Goal: Check status: Check status

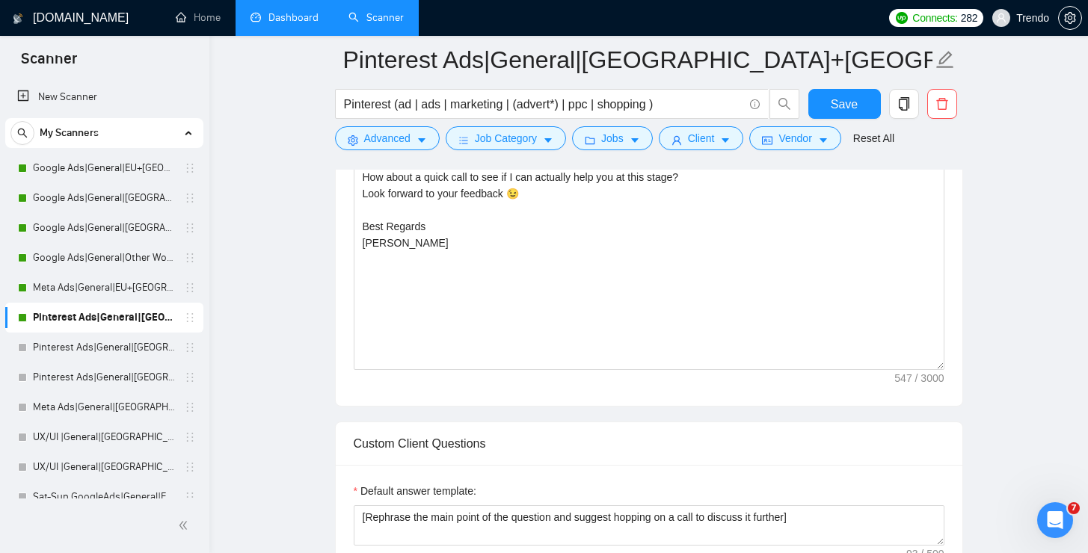
click at [281, 11] on link "Dashboard" at bounding box center [284, 17] width 68 height 13
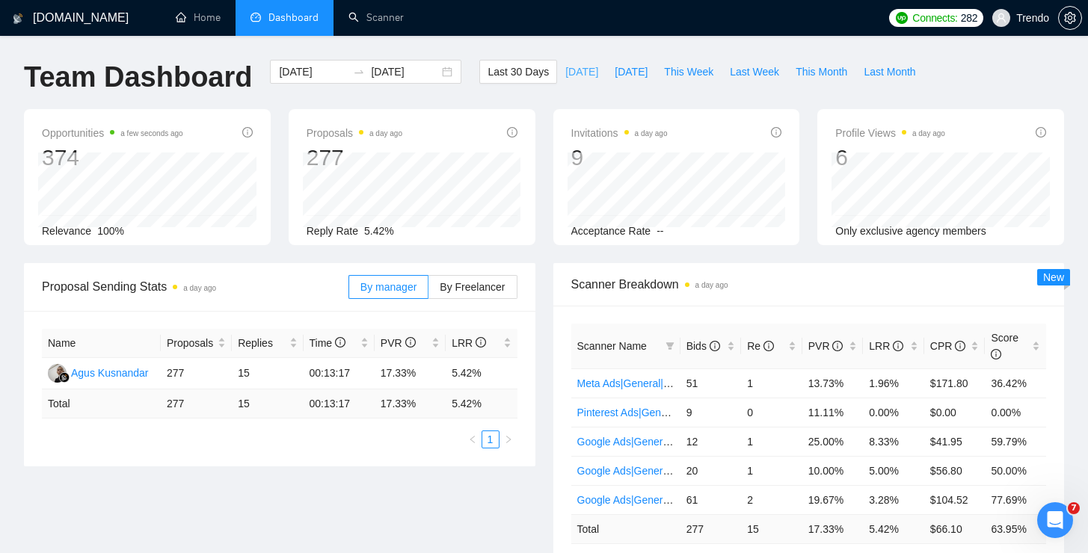
click at [574, 69] on span "[DATE]" at bounding box center [581, 72] width 33 height 16
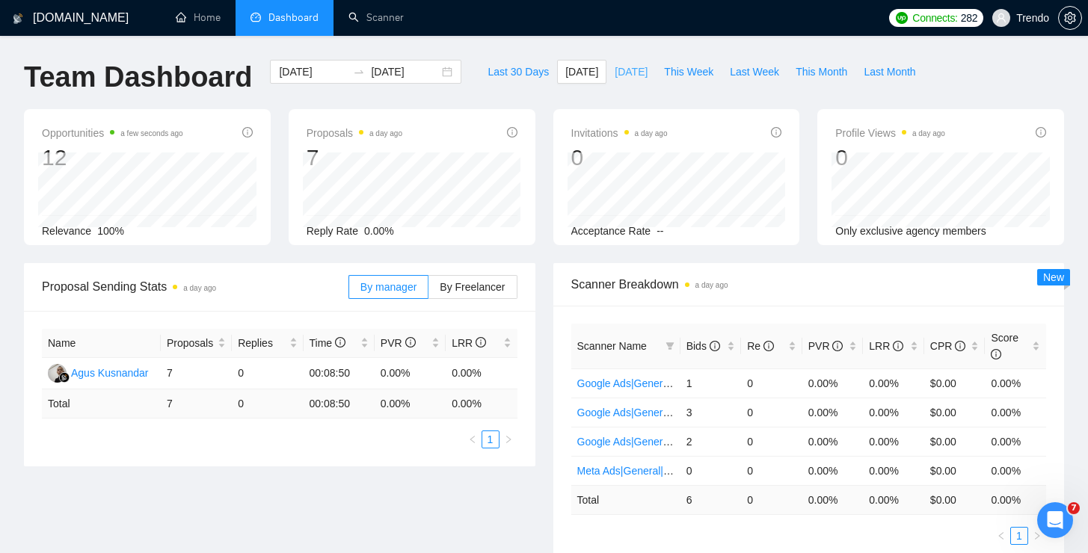
click at [644, 75] on span "[DATE]" at bounding box center [630, 72] width 33 height 16
type input "[DATE]"
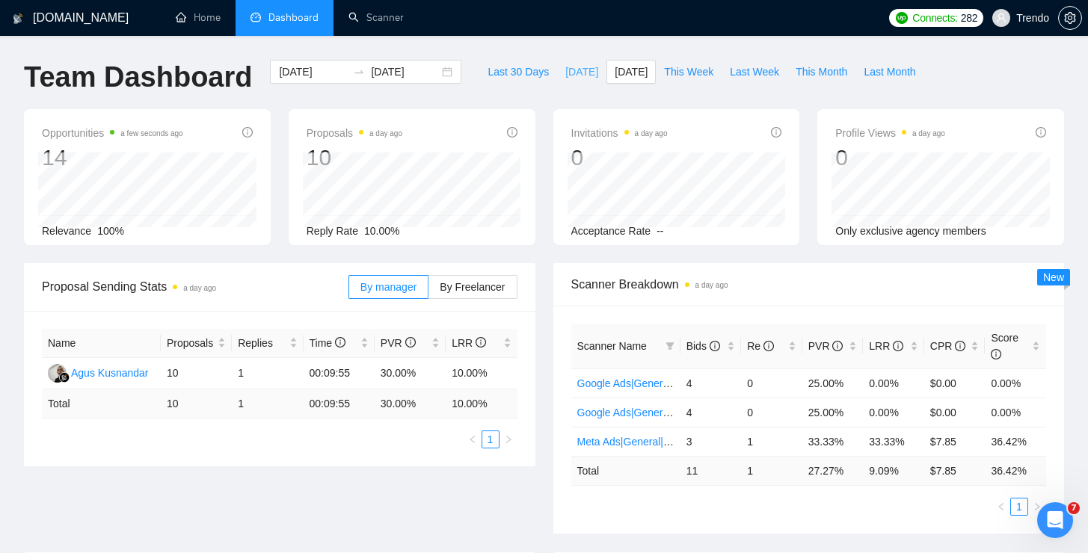
click at [557, 78] on button "[DATE]" at bounding box center [581, 72] width 49 height 24
type input "[DATE]"
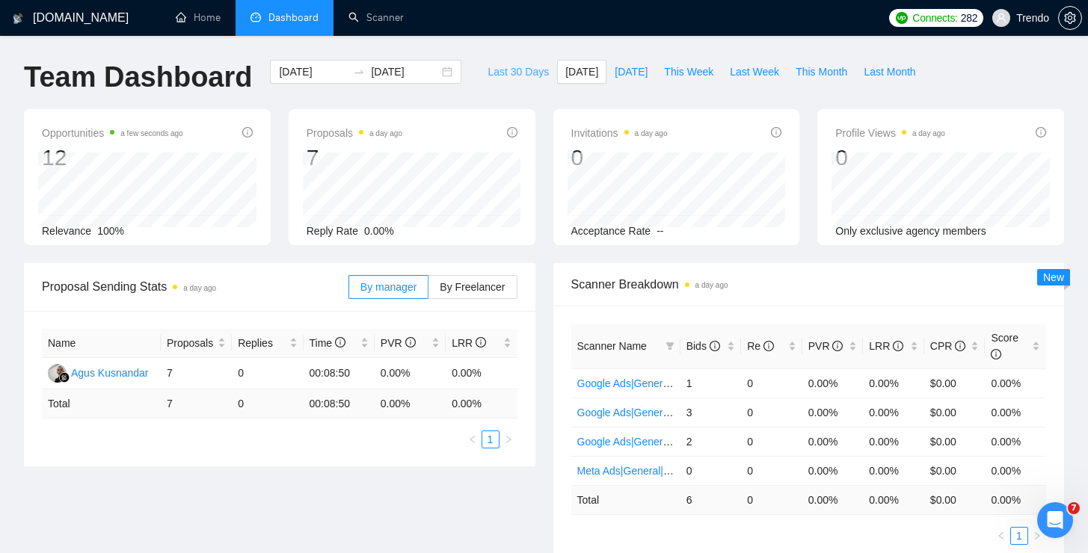
click at [522, 78] on span "Last 30 Days" at bounding box center [517, 72] width 61 height 16
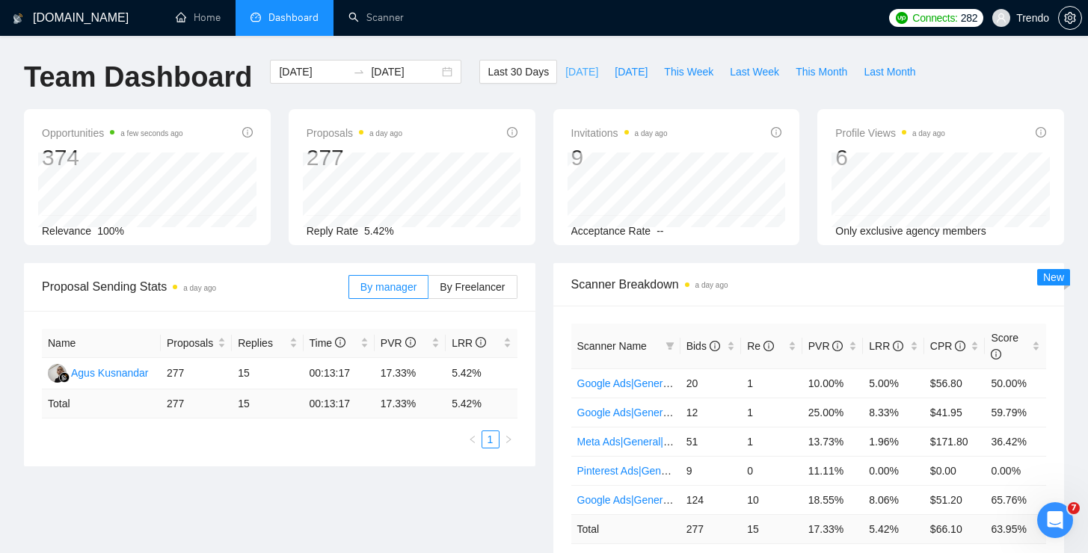
click at [565, 69] on span "[DATE]" at bounding box center [581, 72] width 33 height 16
type input "[DATE]"
